Goal: Information Seeking & Learning: Understand process/instructions

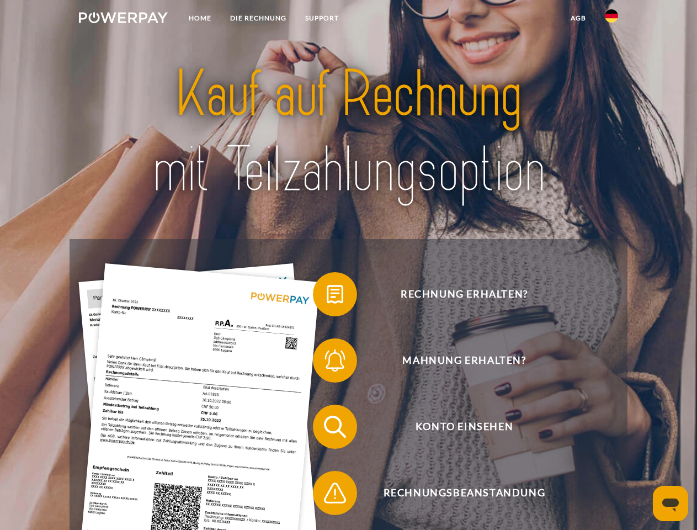
click at [123, 19] on img at bounding box center [123, 17] width 89 height 11
click at [612, 19] on img at bounding box center [611, 15] width 13 height 13
click at [578, 18] on link "agb" at bounding box center [579, 18] width 34 height 20
click at [327, 297] on span at bounding box center [318, 294] width 55 height 55
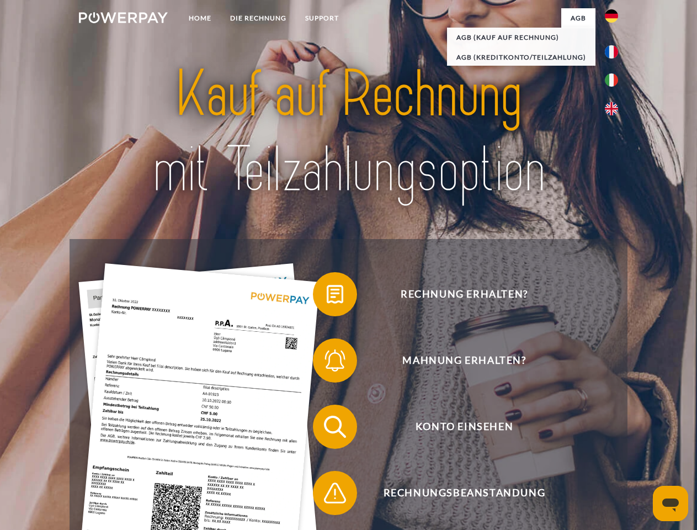
click at [327, 363] on span at bounding box center [318, 360] width 55 height 55
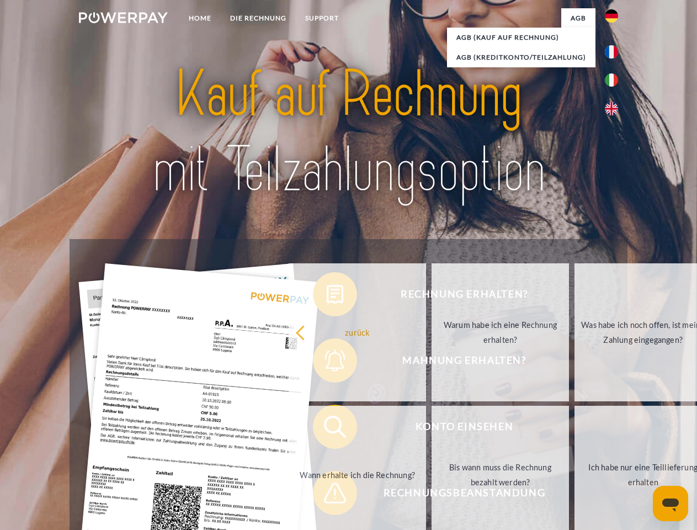
click at [432, 429] on link "Bis wann muss die Rechnung bezahlt werden?" at bounding box center [501, 475] width 138 height 138
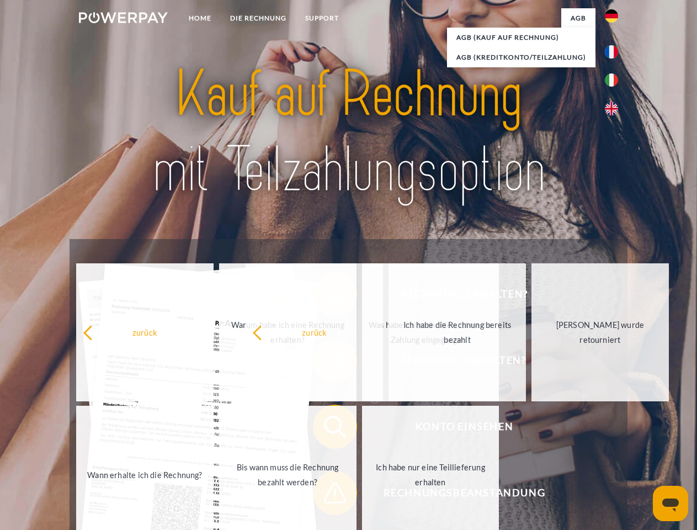
click at [327, 495] on span at bounding box center [318, 493] width 55 height 55
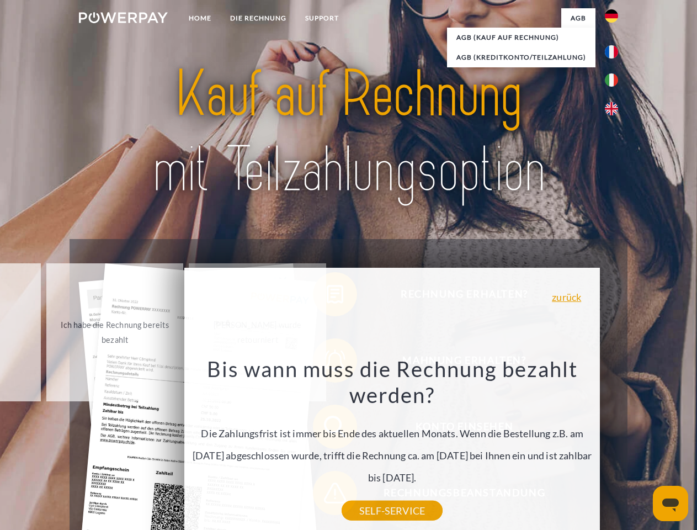
click at [671, 504] on icon "Messaging-Fenster öffnen" at bounding box center [671, 505] width 17 height 13
